Goal: Task Accomplishment & Management: Manage account settings

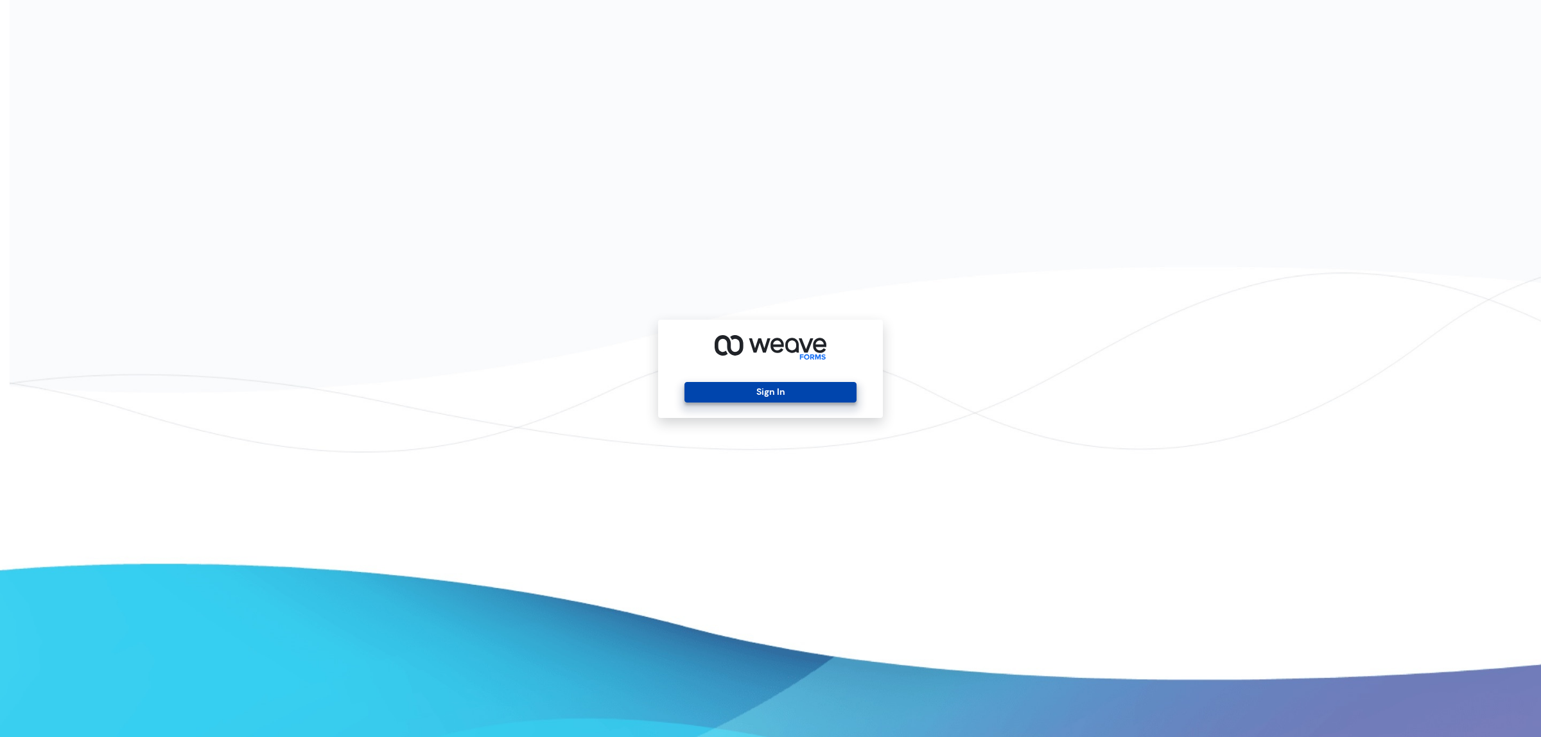
click at [742, 401] on button "Sign In" at bounding box center [769, 392] width 171 height 21
